Goal: Browse casually

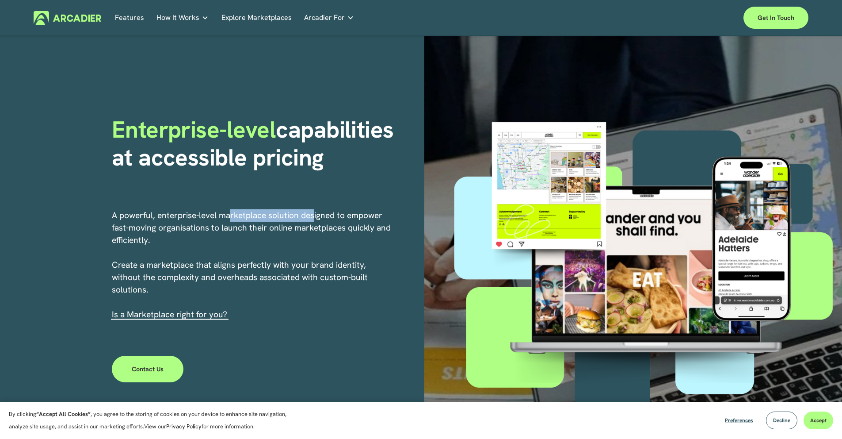
drag, startPoint x: 229, startPoint y: 218, endPoint x: 318, endPoint y: 220, distance: 88.9
click at [318, 220] on p "A powerful, enterprise-level marketplace solution designed to empower fast-movi…" at bounding box center [252, 264] width 280 height 111
drag, startPoint x: 333, startPoint y: 220, endPoint x: 145, endPoint y: 212, distance: 187.2
click at [145, 212] on p "A powerful, enterprise-level marketplace solution designed to empower fast-movi…" at bounding box center [252, 264] width 280 height 111
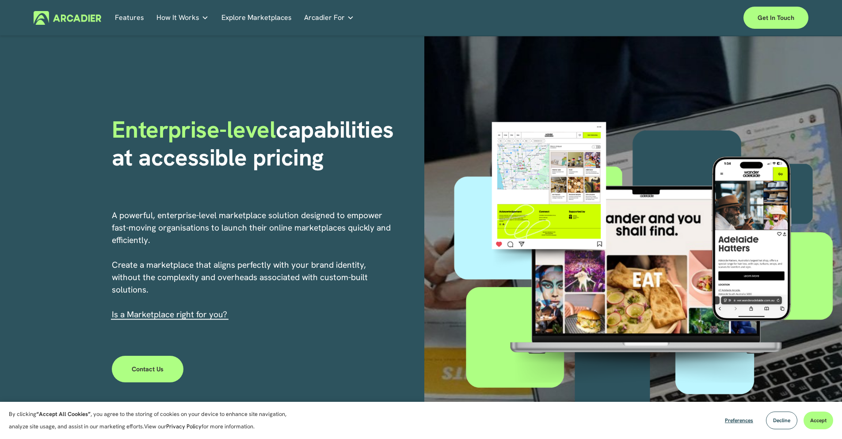
click at [145, 212] on p "A powerful, enterprise-level marketplace solution designed to empower fast-movi…" at bounding box center [252, 264] width 280 height 111
drag, startPoint x: 198, startPoint y: 216, endPoint x: 348, endPoint y: 212, distance: 150.0
click at [315, 213] on p "A powerful, enterprise-level marketplace solution designed to empower fast-movi…" at bounding box center [252, 264] width 280 height 111
click at [348, 212] on p "A powerful, enterprise-level marketplace solution designed to empower fast-movi…" at bounding box center [252, 264] width 280 height 111
drag, startPoint x: 358, startPoint y: 216, endPoint x: 308, endPoint y: 210, distance: 50.4
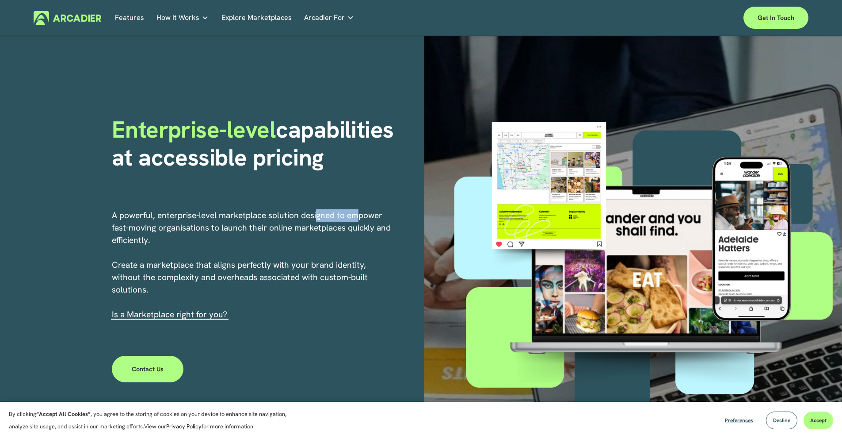
click at [317, 211] on p "A powerful, enterprise-level marketplace solution designed to empower fast-movi…" at bounding box center [252, 264] width 280 height 111
click at [304, 210] on p "A powerful, enterprise-level marketplace solution designed to empower fast-movi…" at bounding box center [252, 264] width 280 height 111
